Goal: Task Accomplishment & Management: Use online tool/utility

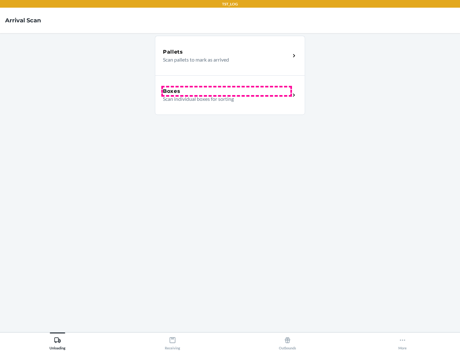
click at [226, 91] on div "Boxes" at bounding box center [226, 91] width 127 height 8
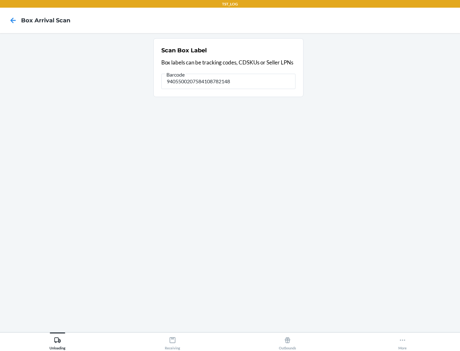
type input "9405500207584108782148"
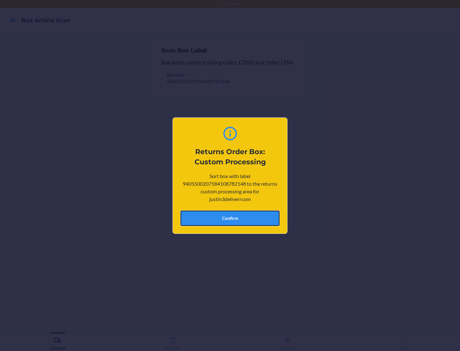
click at [230, 218] on button "Confirm" at bounding box center [229, 218] width 99 height 15
